Goal: Book appointment/travel/reservation

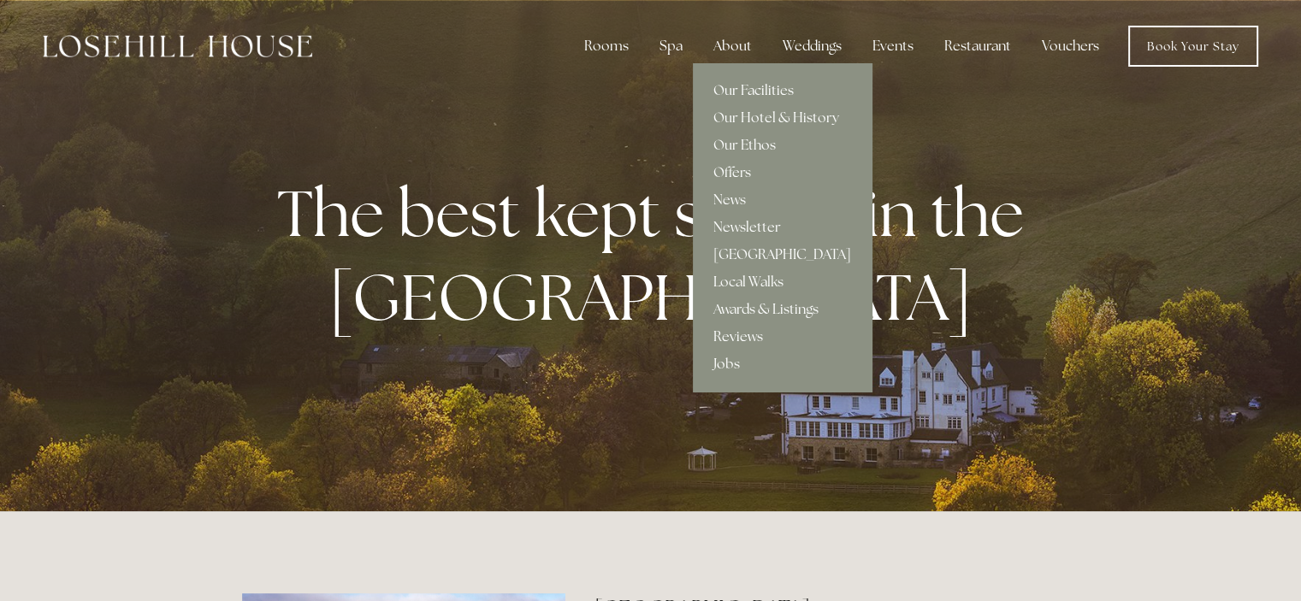
click at [742, 46] on div "About" at bounding box center [733, 46] width 66 height 34
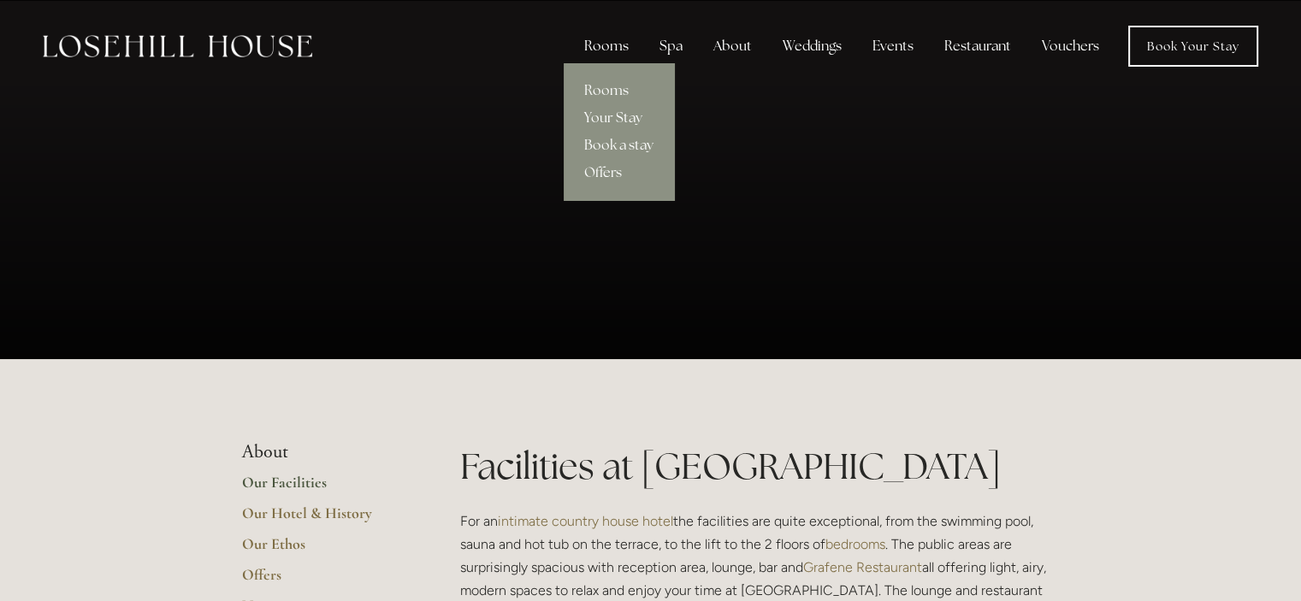
click at [611, 59] on div "Rooms" at bounding box center [606, 46] width 72 height 34
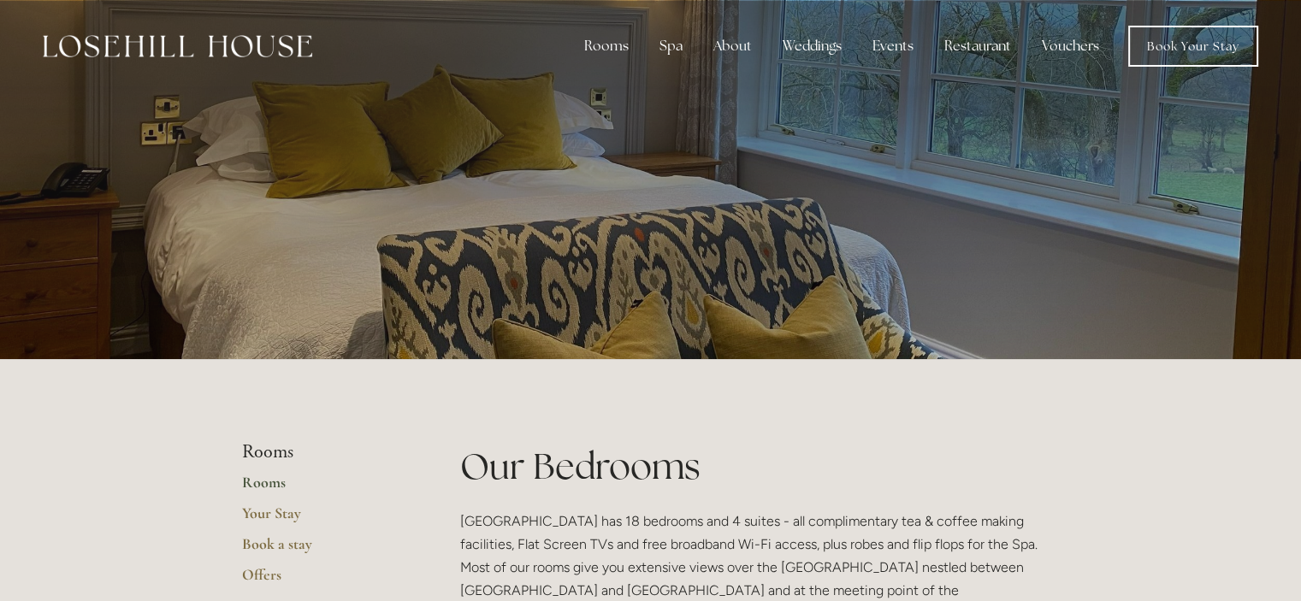
scroll to position [257, 0]
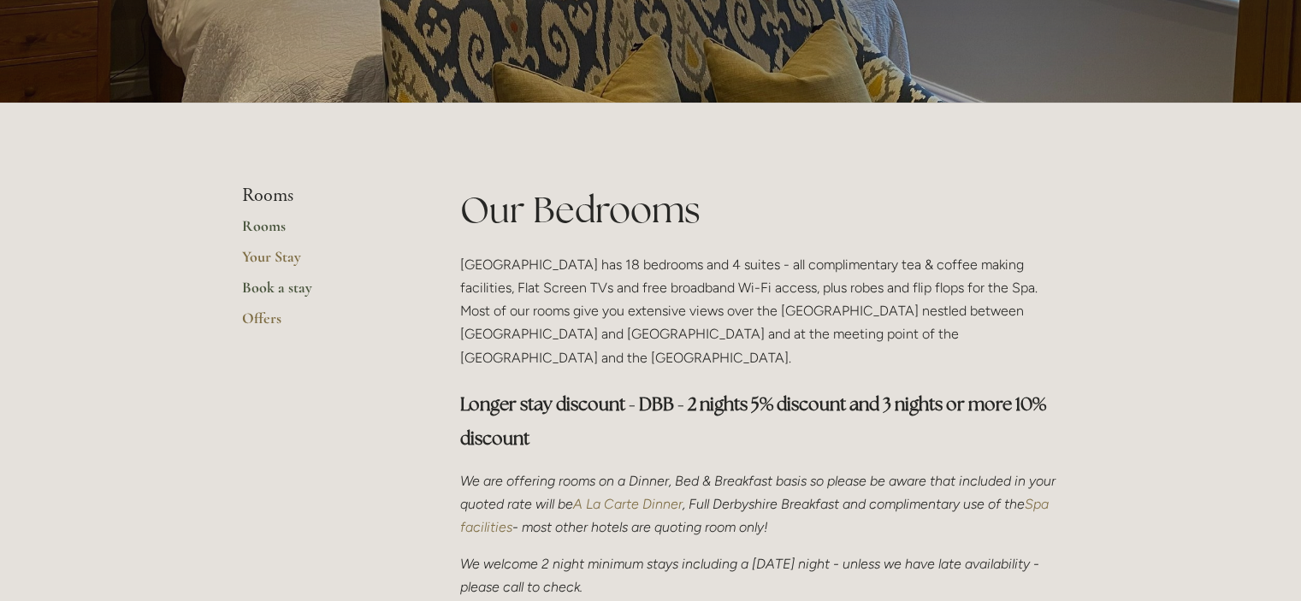
click at [286, 286] on link "Book a stay" at bounding box center [323, 293] width 163 height 31
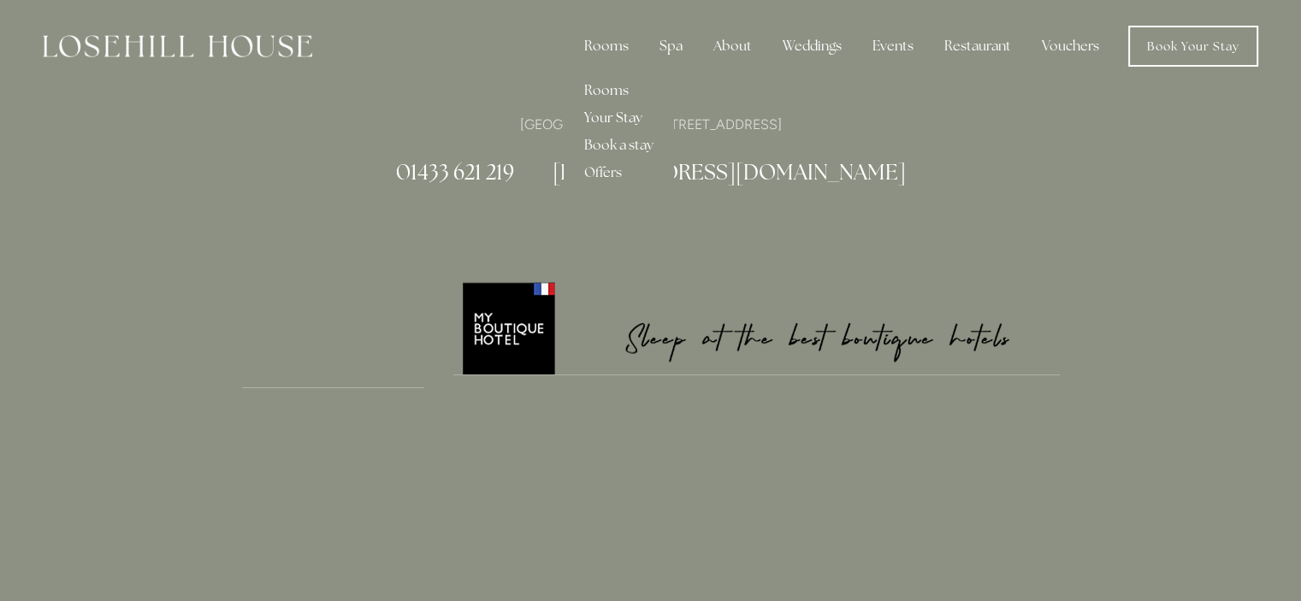
click at [639, 118] on link "Your Stay" at bounding box center [619, 117] width 110 height 27
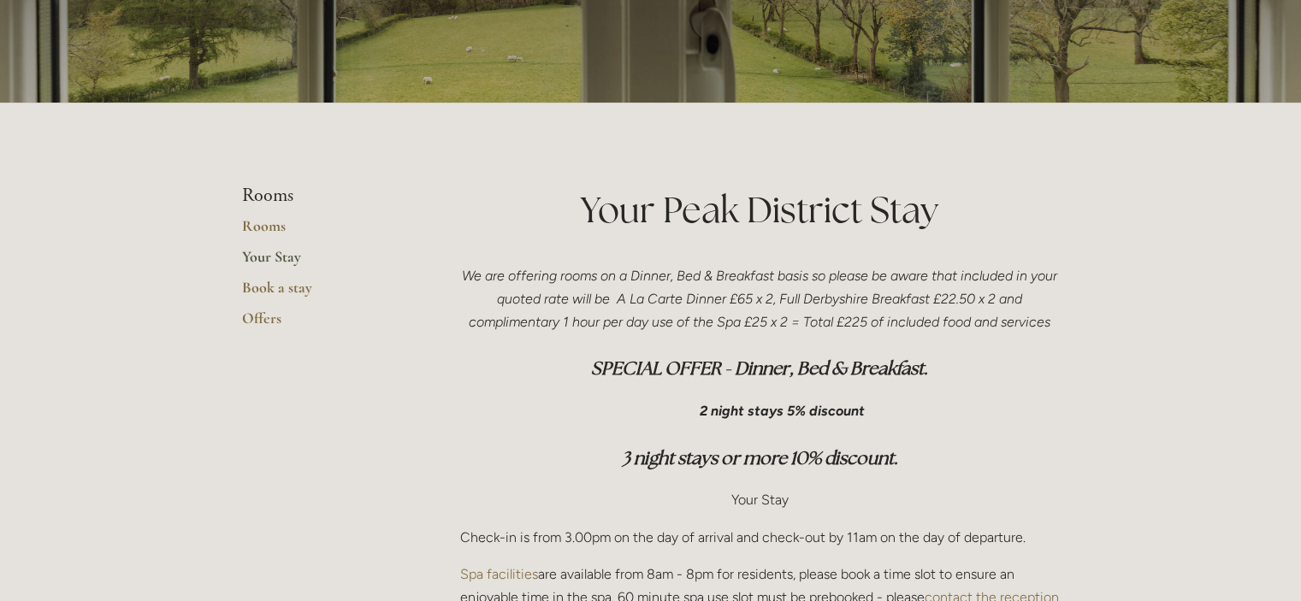
scroll to position [171, 0]
